Goal: Task Accomplishment & Management: Manage account settings

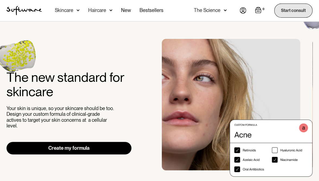
click at [286, 13] on link "Start consult" at bounding box center [293, 11] width 38 height 14
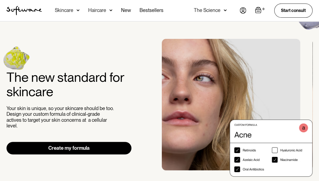
click at [244, 10] on img at bounding box center [243, 10] width 7 height 6
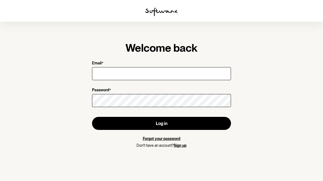
click at [121, 74] on input "Email *" at bounding box center [161, 73] width 139 height 13
type input "[PERSON_NAME][EMAIL_ADDRESS][DOMAIN_NAME]"
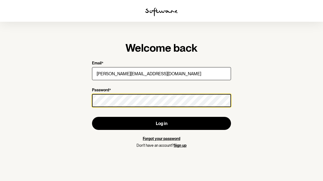
click at [92, 117] on button "Log in" at bounding box center [161, 123] width 139 height 13
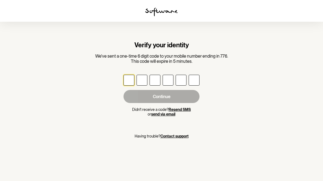
type input "6"
type input "5"
type input "8"
type input "5"
type input "9"
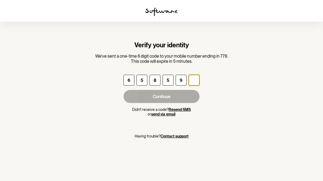
type input "5"
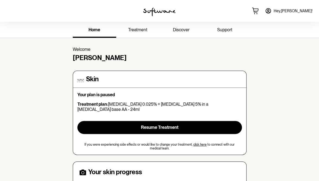
click at [195, 143] on link "click here" at bounding box center [199, 145] width 13 height 4
